Goal: Task Accomplishment & Management: Manage account settings

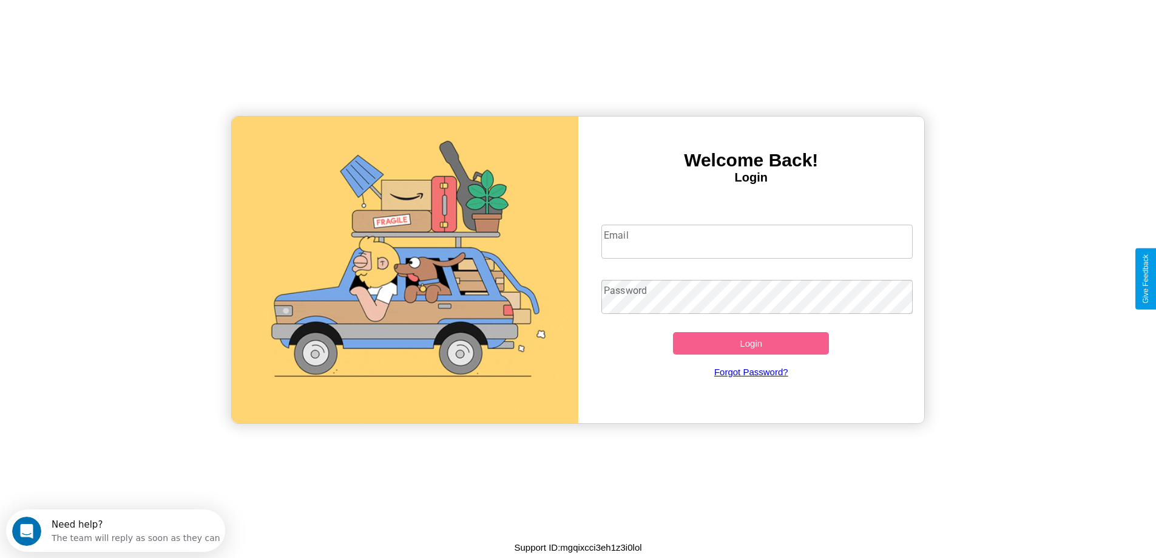
click at [757, 242] on input "Email" at bounding box center [757, 242] width 311 height 34
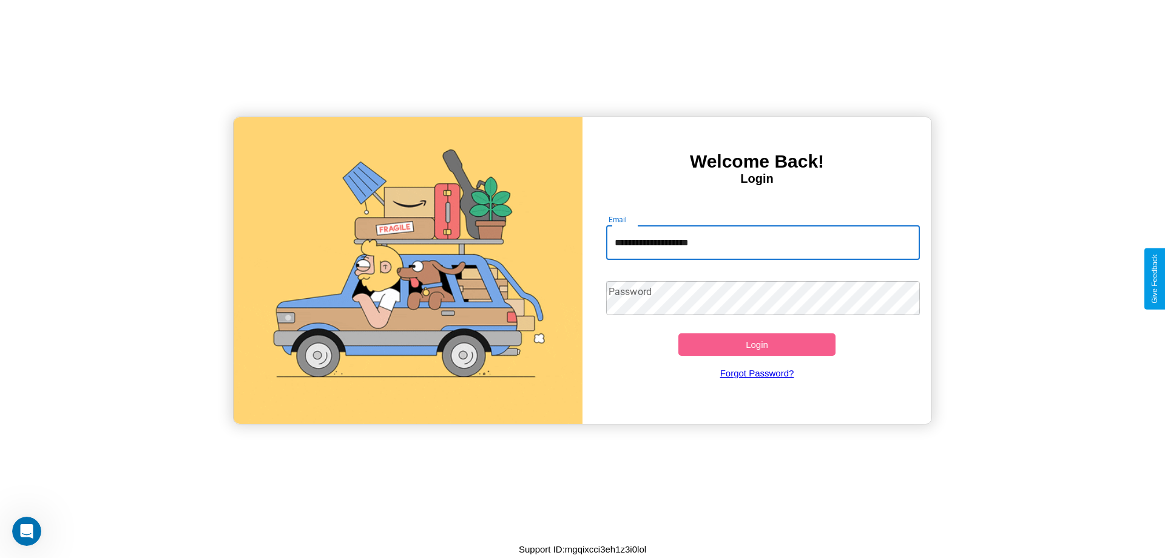
type input "**********"
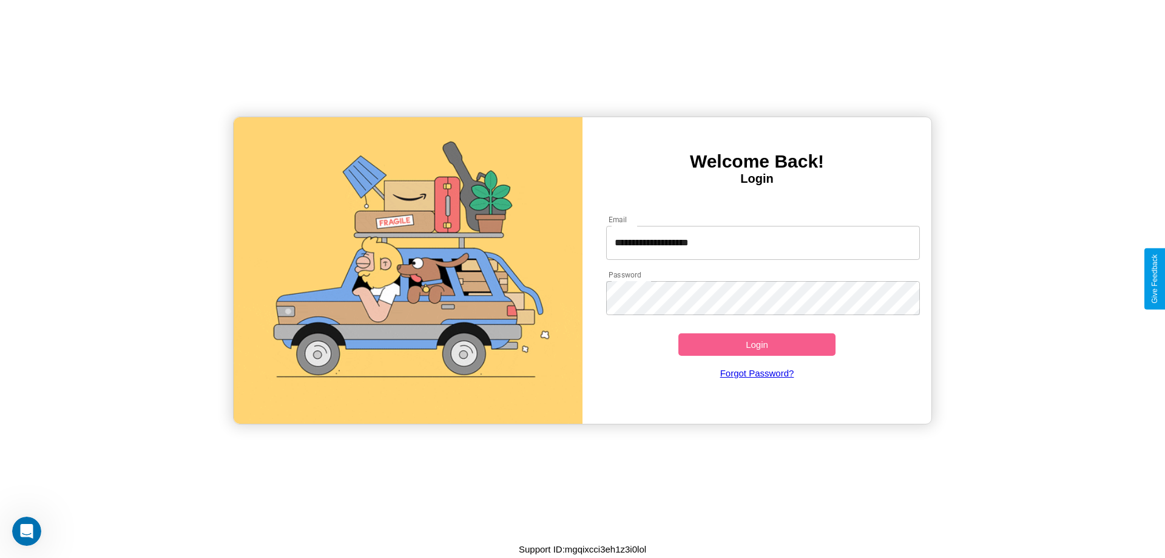
click at [757, 344] on button "Login" at bounding box center [757, 344] width 157 height 22
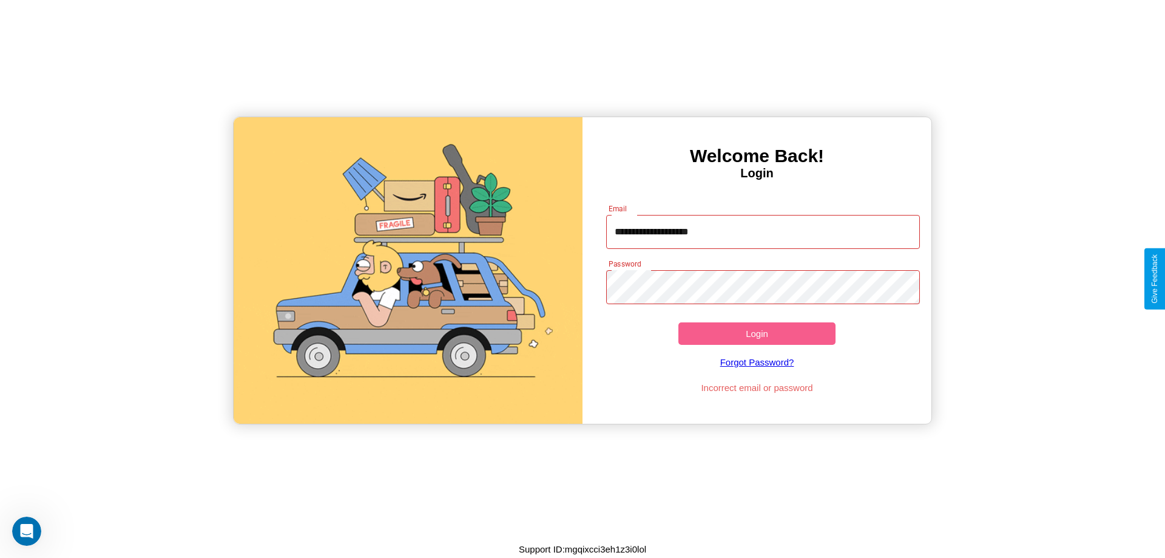
click at [757, 333] on button "Login" at bounding box center [757, 333] width 157 height 22
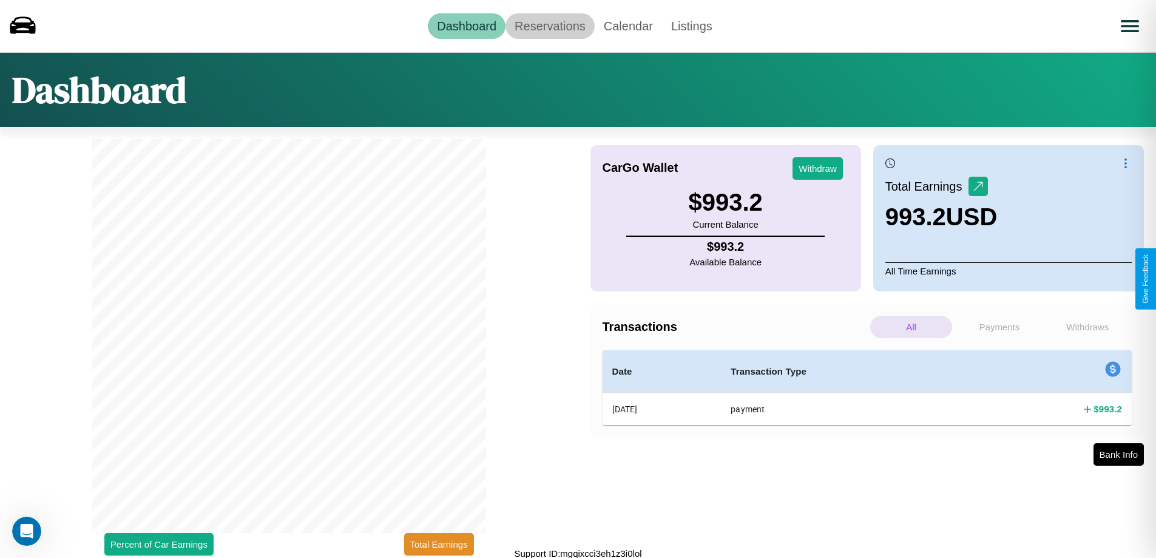
click at [550, 25] on link "Reservations" at bounding box center [550, 25] width 89 height 25
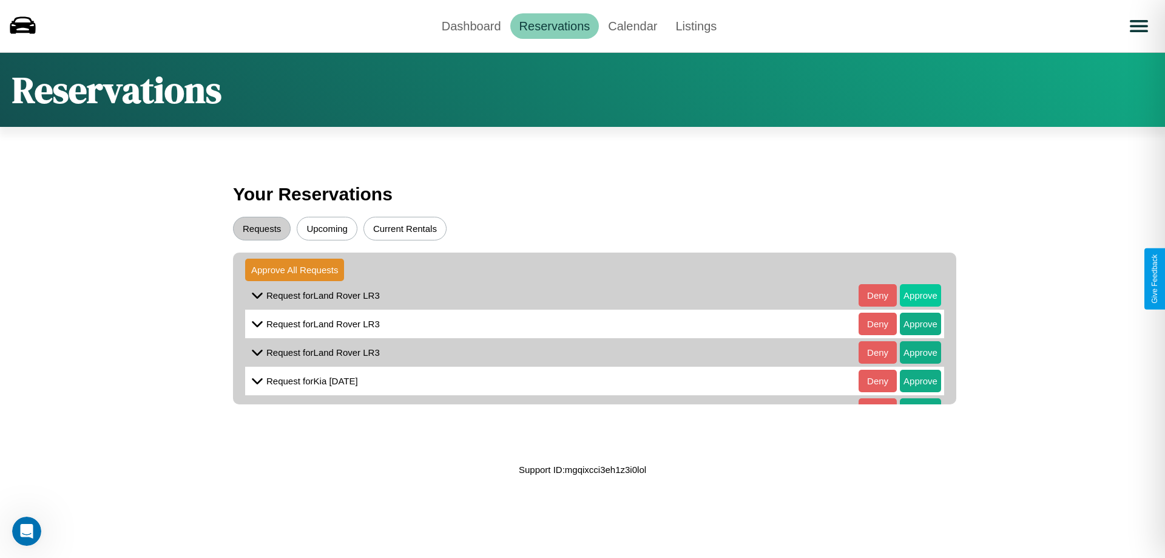
click at [912, 295] on button "Approve" at bounding box center [920, 295] width 41 height 22
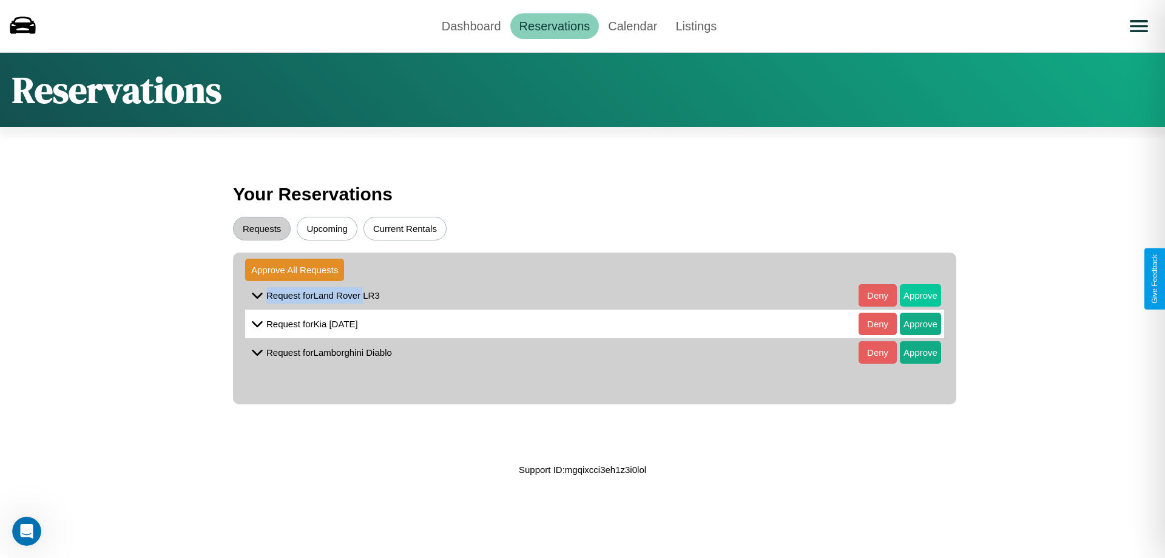
click at [912, 295] on button "Approve" at bounding box center [920, 295] width 41 height 22
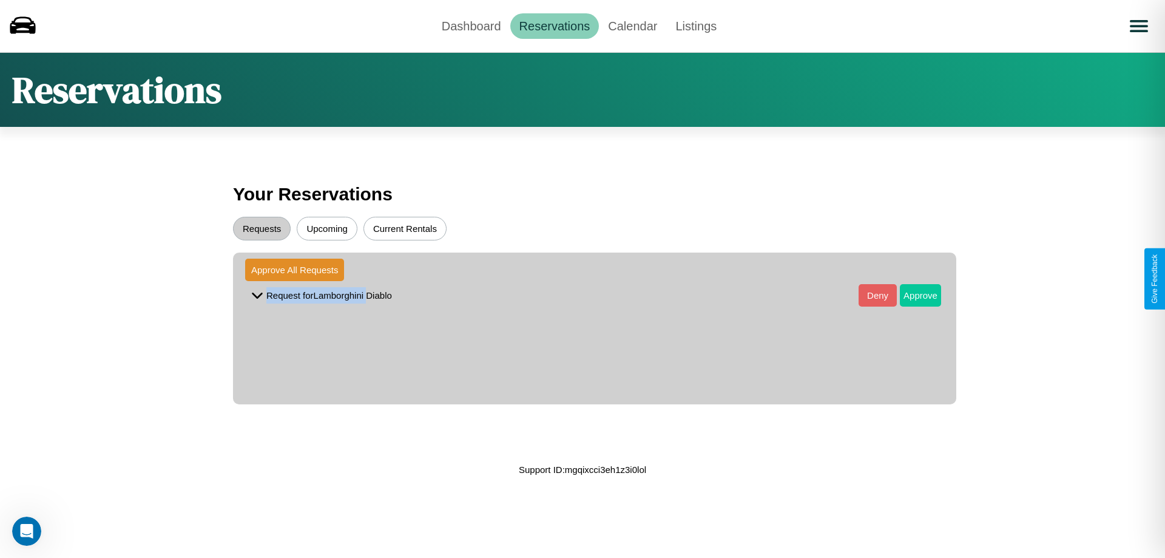
click at [912, 295] on button "Approve" at bounding box center [920, 295] width 41 height 22
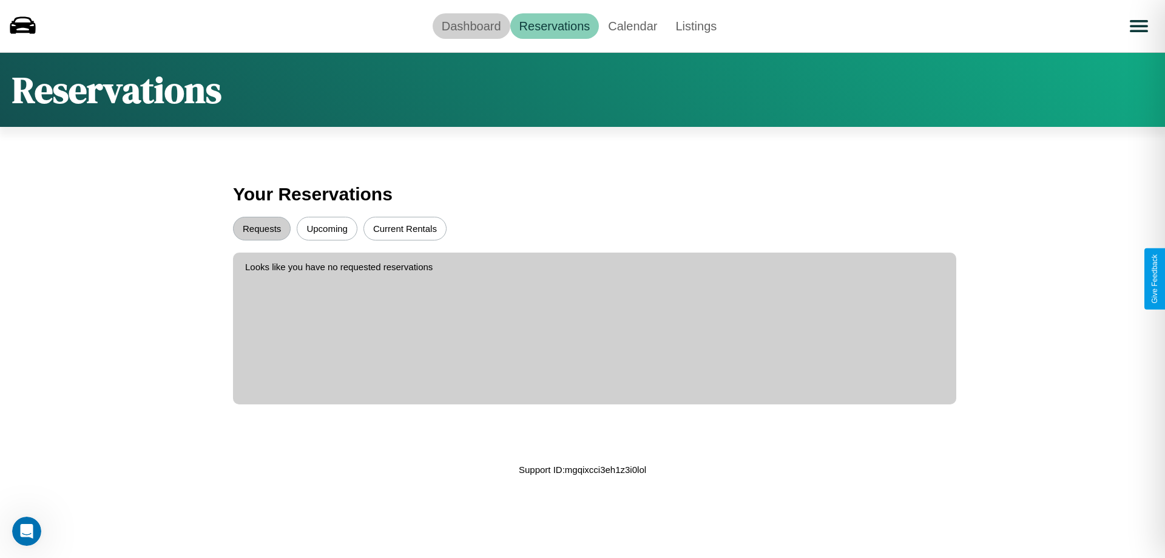
click at [471, 25] on link "Dashboard" at bounding box center [472, 25] width 78 height 25
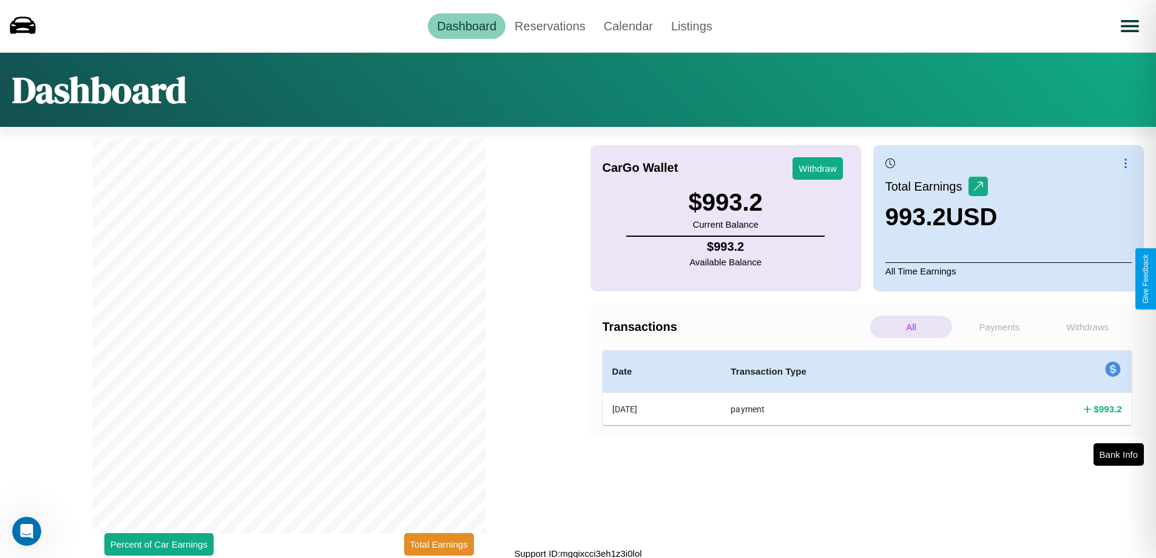
click at [999, 327] on p "Payments" at bounding box center [999, 327] width 82 height 22
click at [1088, 327] on p "Withdraws" at bounding box center [1088, 327] width 82 height 22
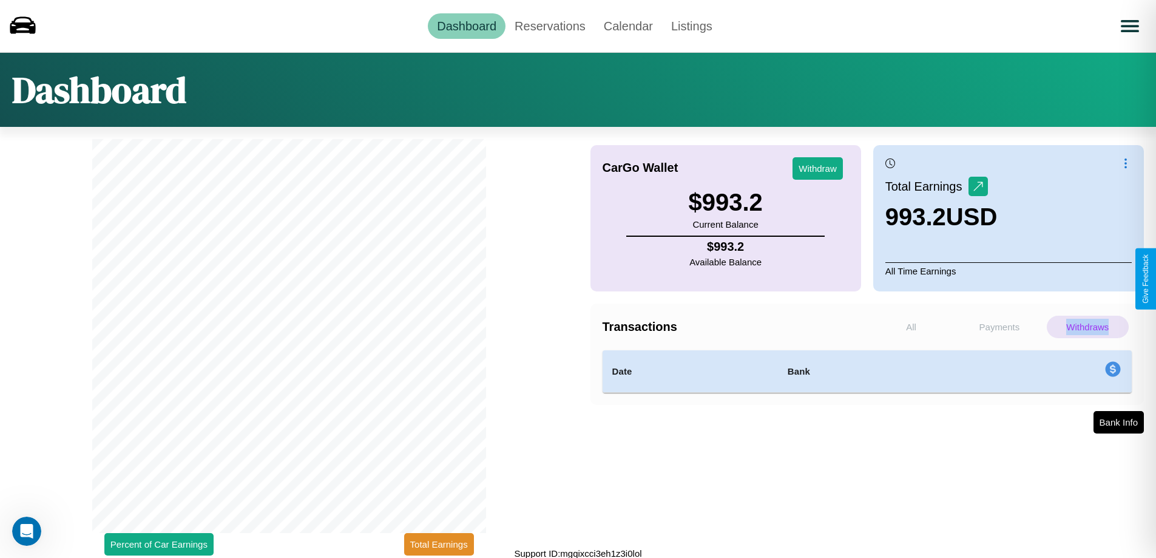
click at [1088, 327] on p "Withdraws" at bounding box center [1088, 327] width 82 height 22
click at [999, 327] on p "Payments" at bounding box center [999, 327] width 82 height 22
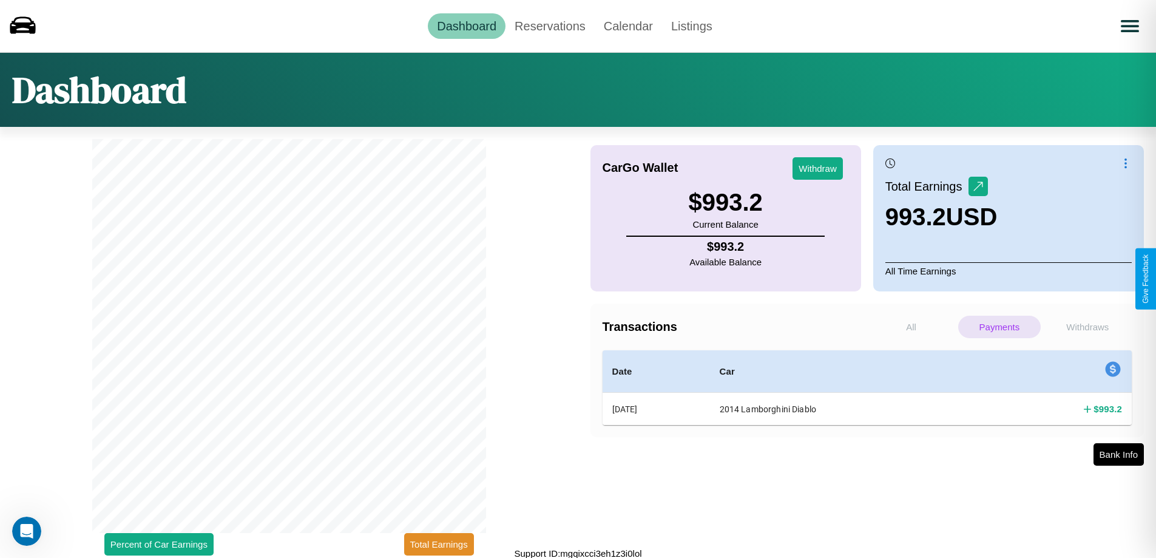
click at [1088, 327] on p "Withdraws" at bounding box center [1088, 327] width 82 height 22
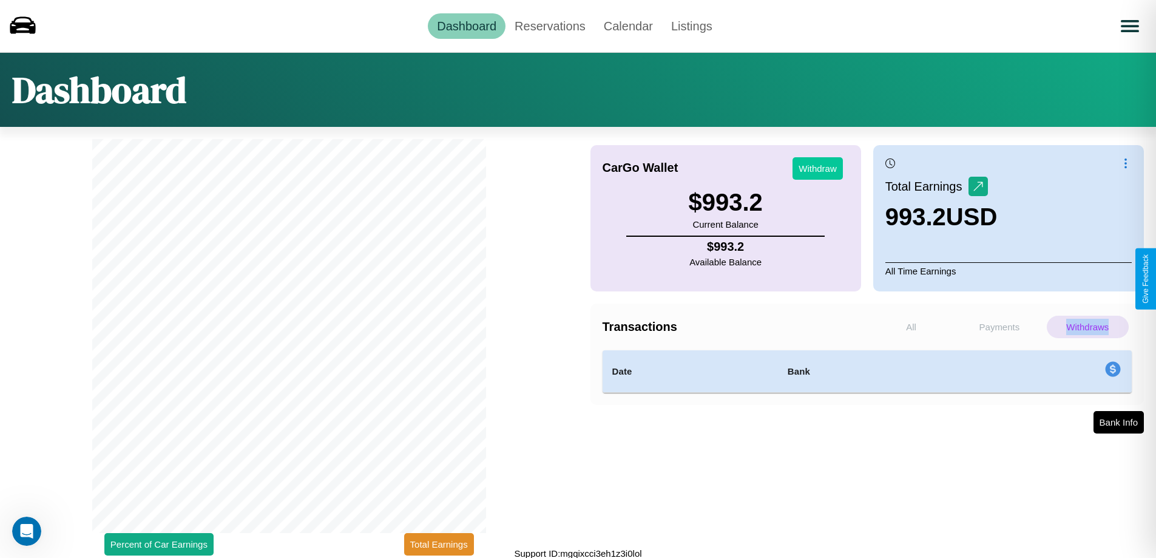
click at [818, 168] on button "Withdraw" at bounding box center [818, 168] width 50 height 22
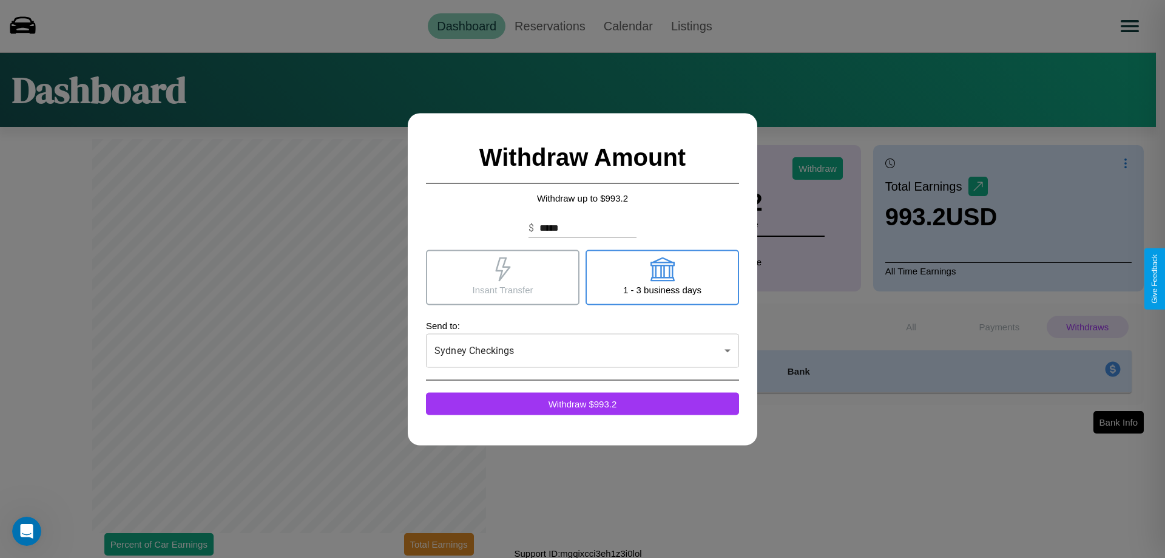
click at [662, 277] on icon at bounding box center [662, 269] width 24 height 24
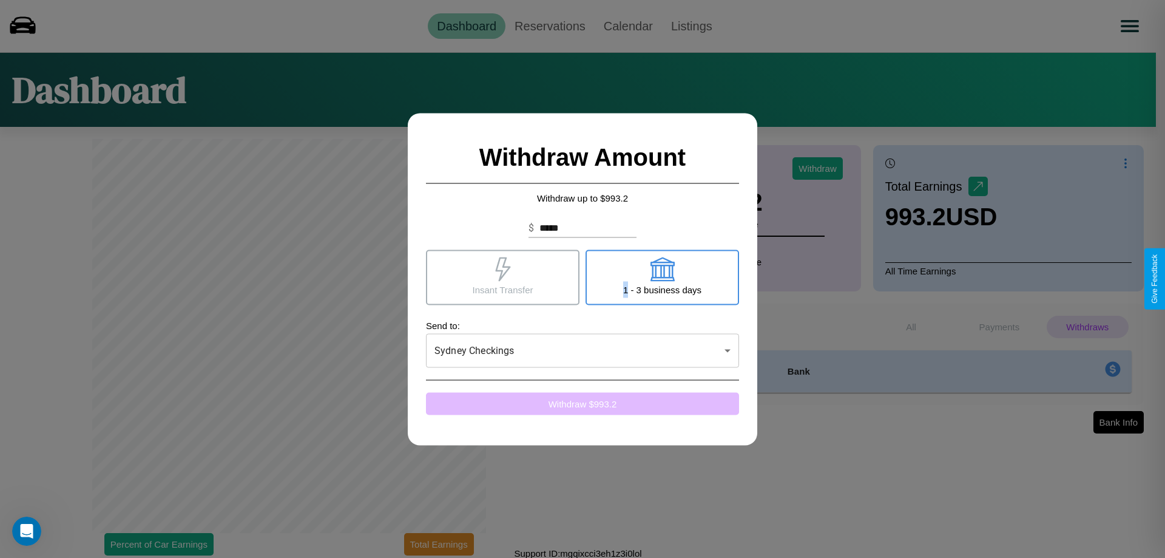
click at [583, 403] on button "Withdraw $ 993.2" at bounding box center [582, 403] width 313 height 22
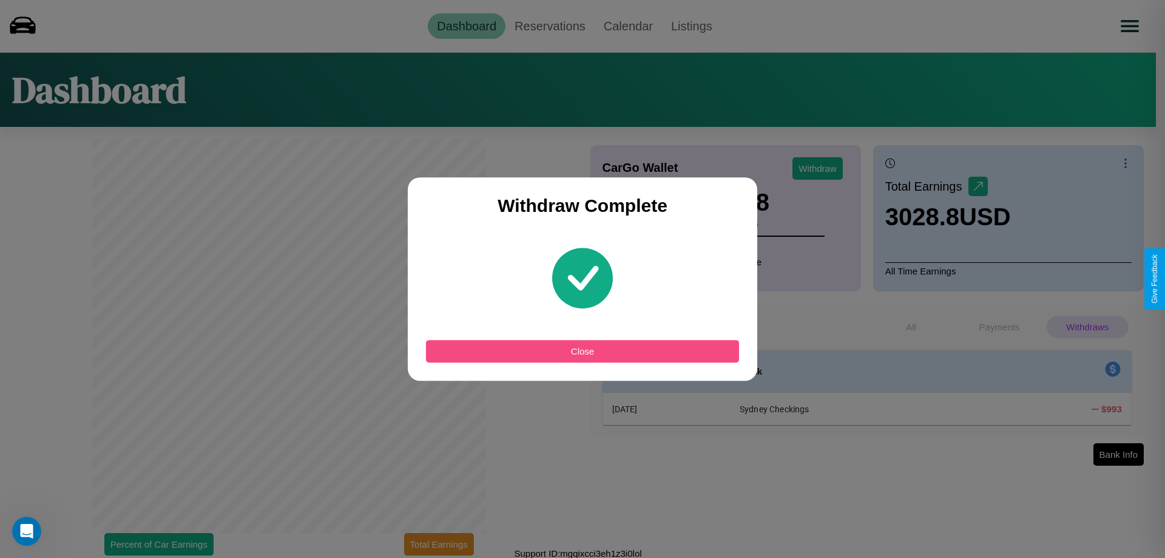
click at [583, 351] on button "Close" at bounding box center [582, 351] width 313 height 22
